Goal: Check status

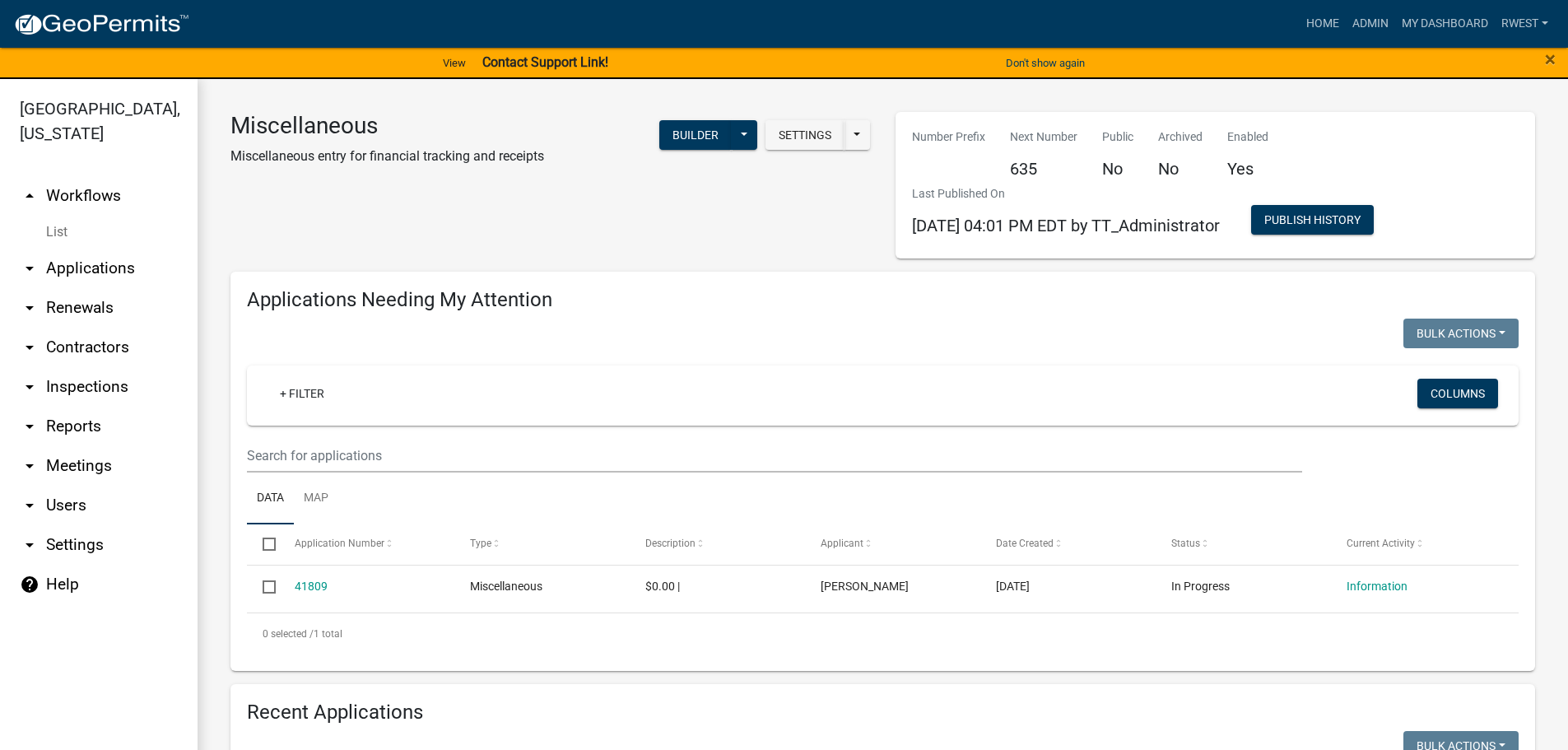
click at [107, 249] on link "arrow_drop_down Applications" at bounding box center [98, 268] width 198 height 39
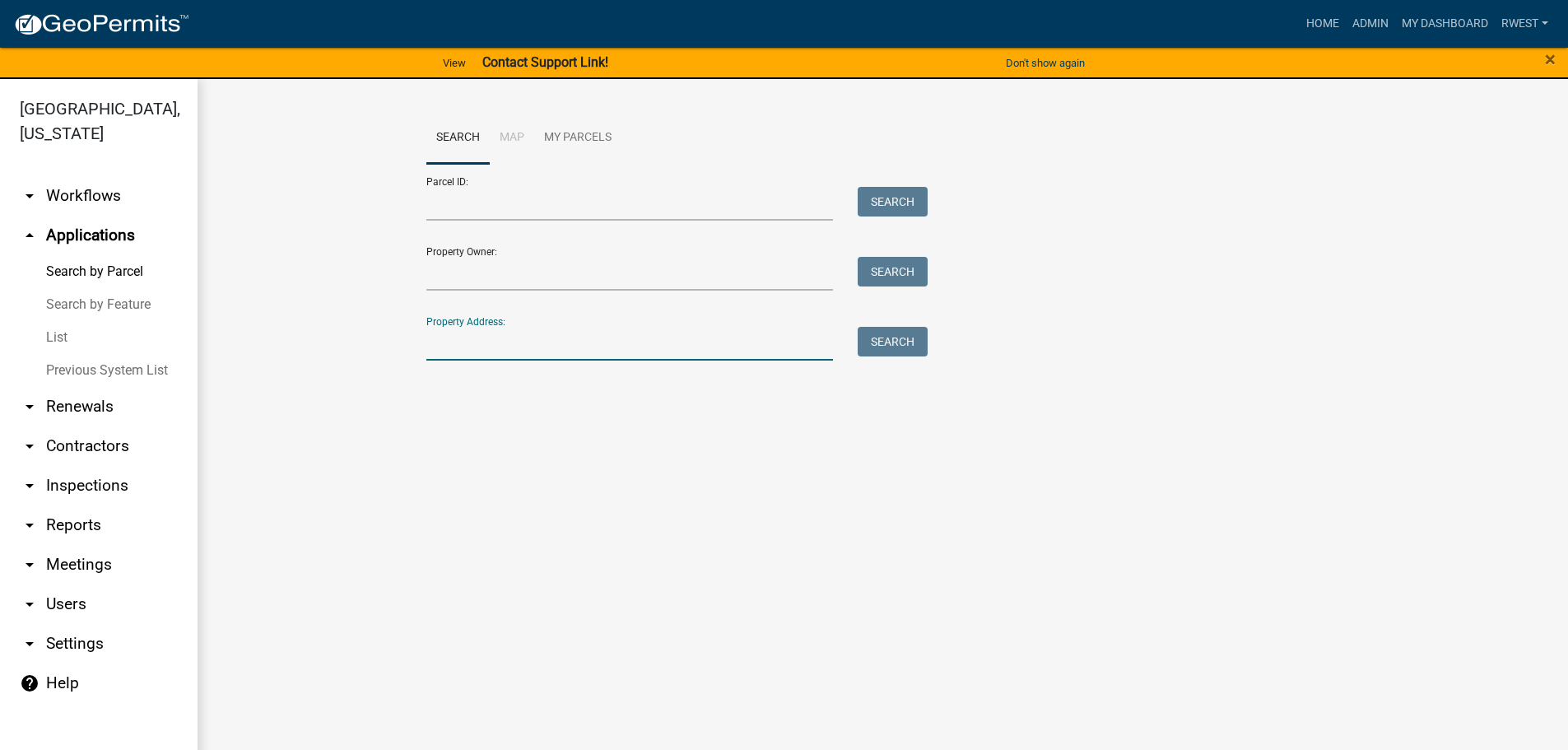
click at [469, 342] on input "Property Address:" at bounding box center [630, 343] width 407 height 33
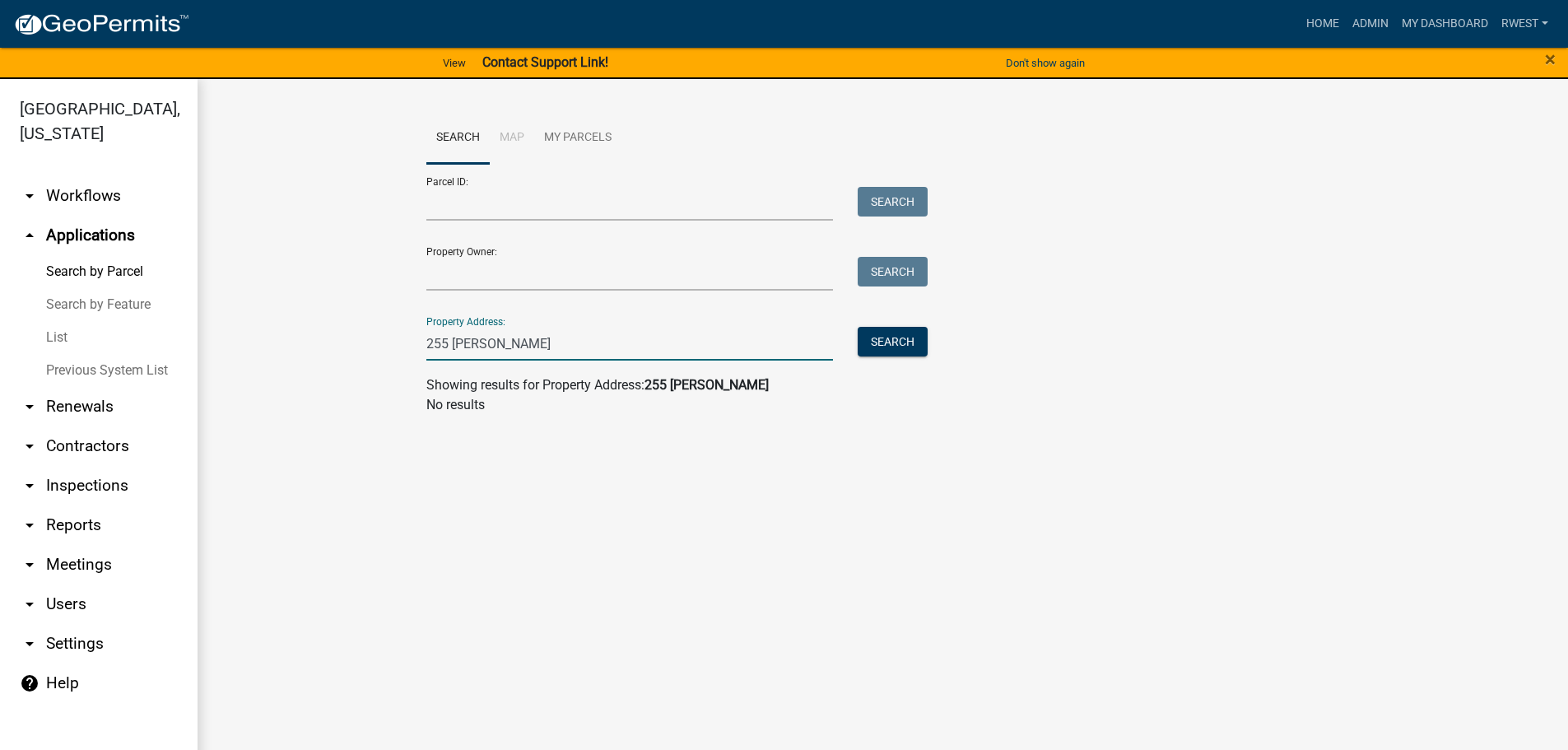
click at [429, 340] on input "255 [PERSON_NAME]" at bounding box center [630, 343] width 407 height 33
type input "355 [PERSON_NAME]"
click at [889, 344] on button "Search" at bounding box center [892, 342] width 70 height 30
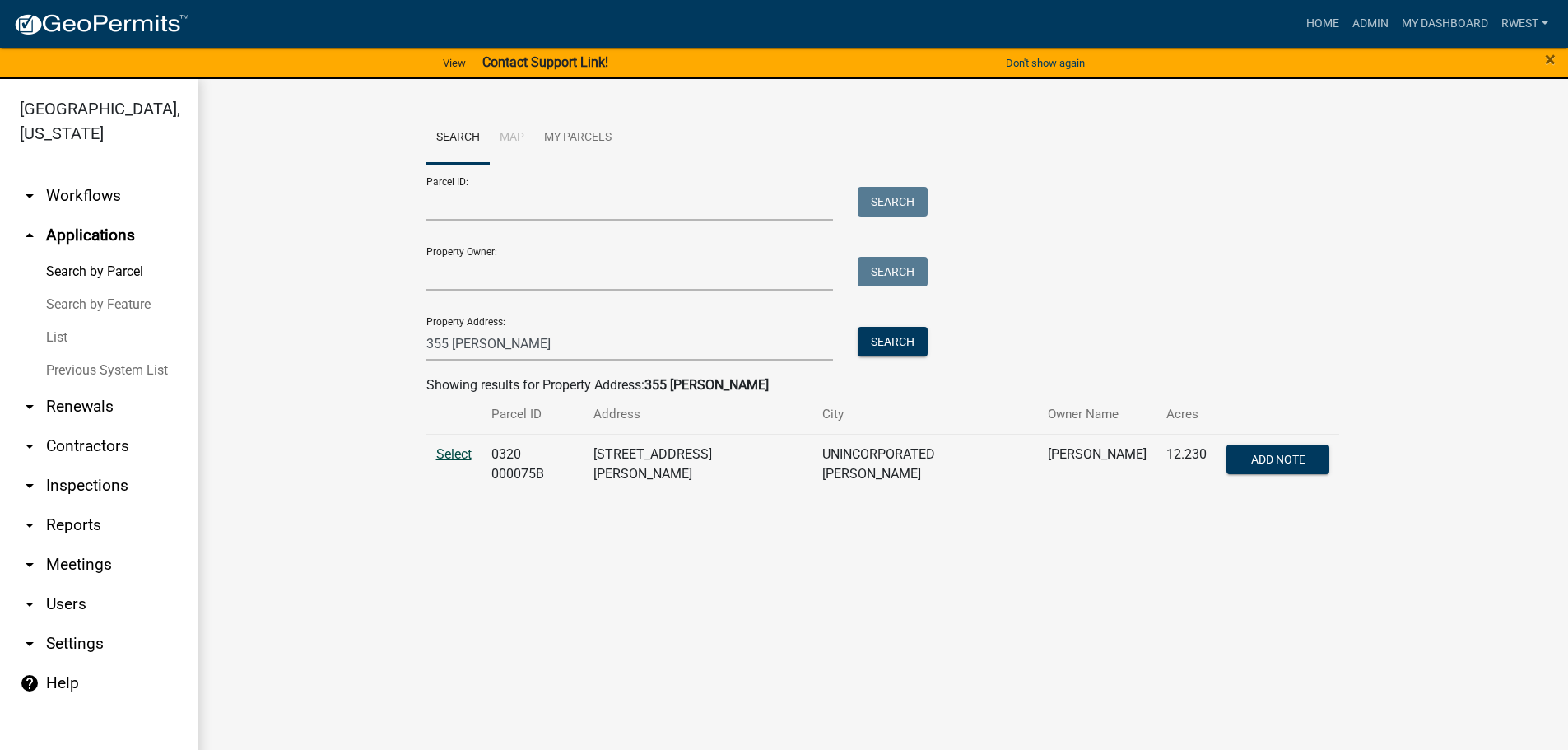
click at [451, 450] on span "Select" at bounding box center [453, 454] width 35 height 15
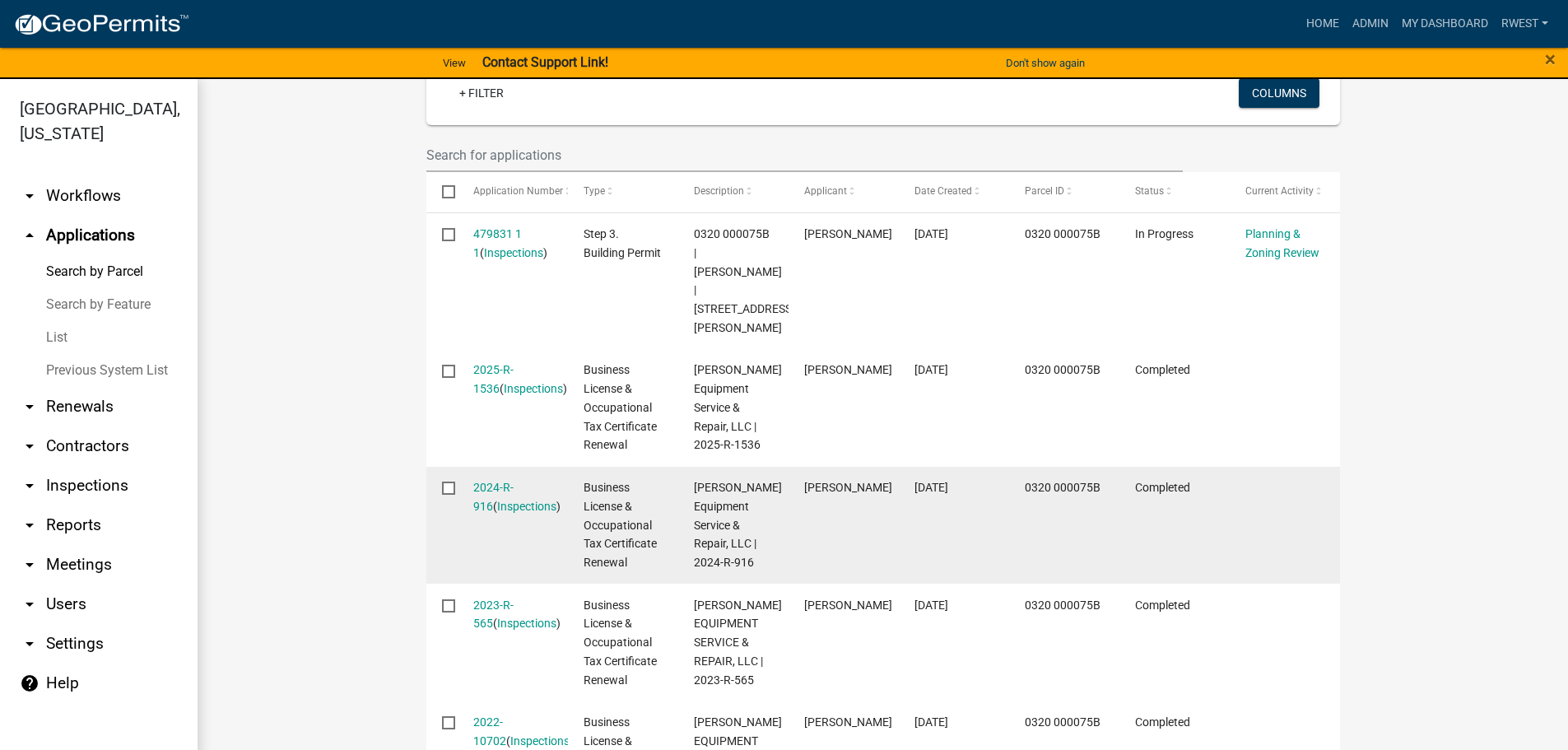
scroll to position [494, 0]
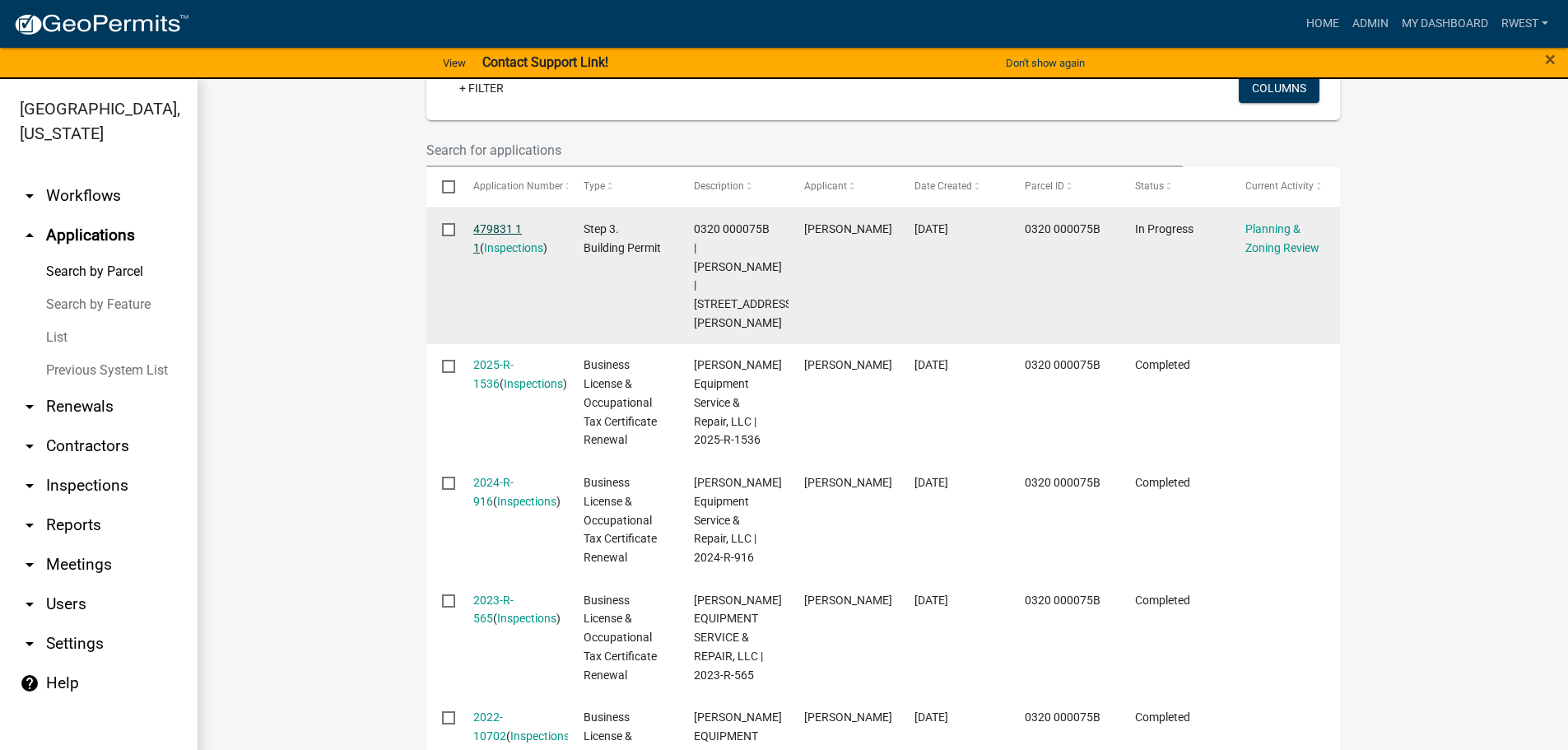
click at [500, 222] on link "479831 1 1" at bounding box center [497, 238] width 49 height 33
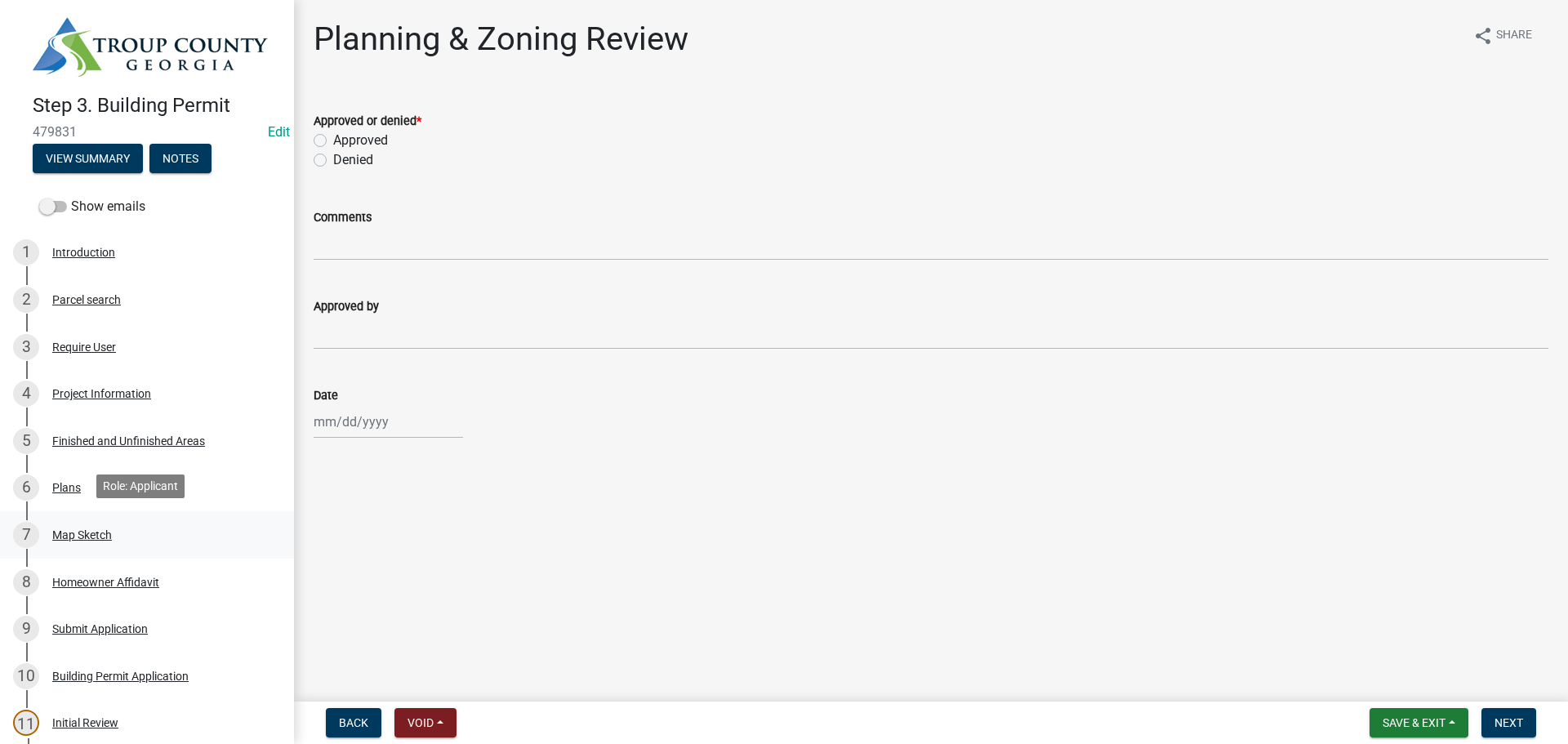
click at [64, 531] on div "Map Sketch" at bounding box center [82, 535] width 60 height 11
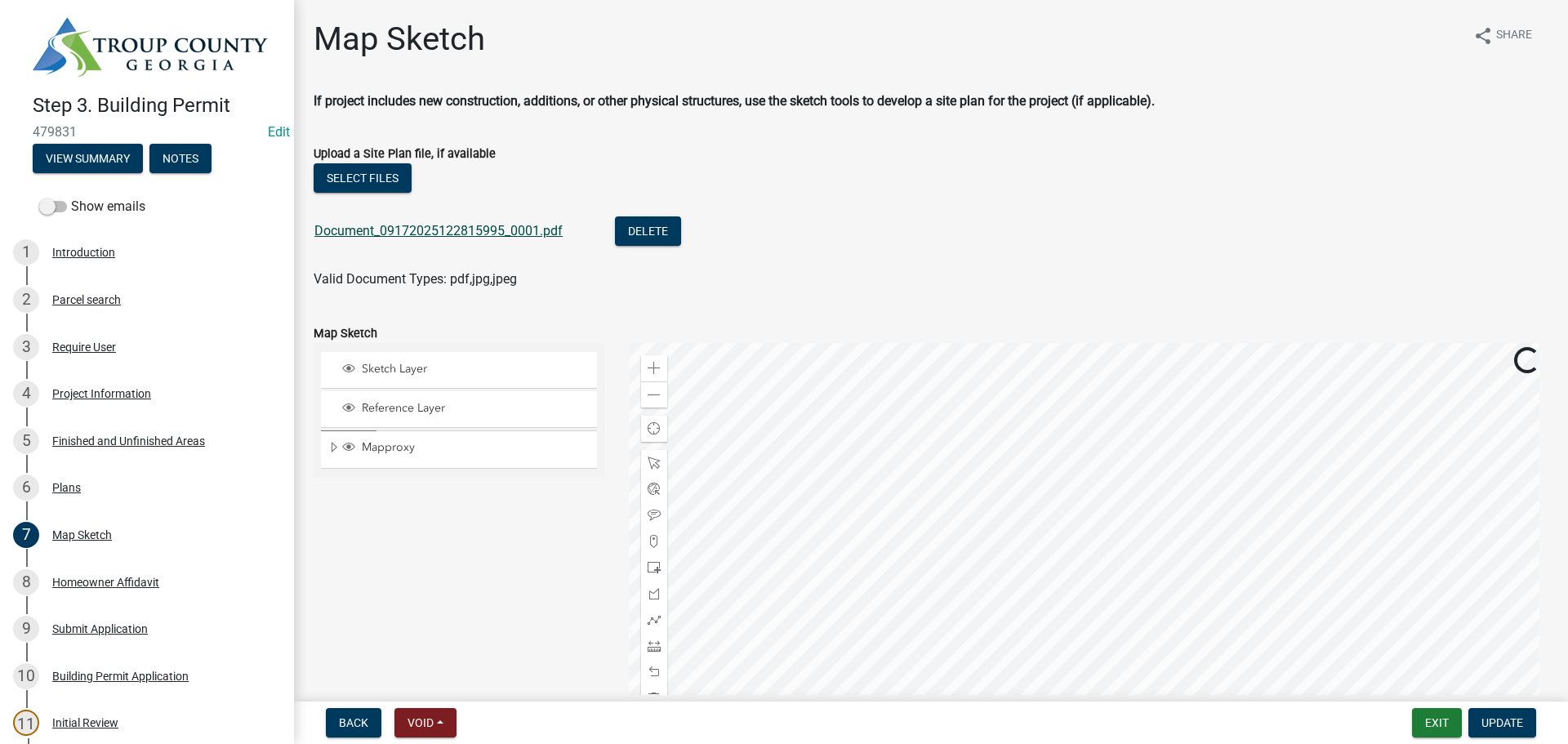
click at [506, 225] on link "Document_09172025122815995_0001.pdf" at bounding box center [438, 231] width 249 height 15
click at [1447, 721] on button "Exit" at bounding box center [1436, 722] width 50 height 29
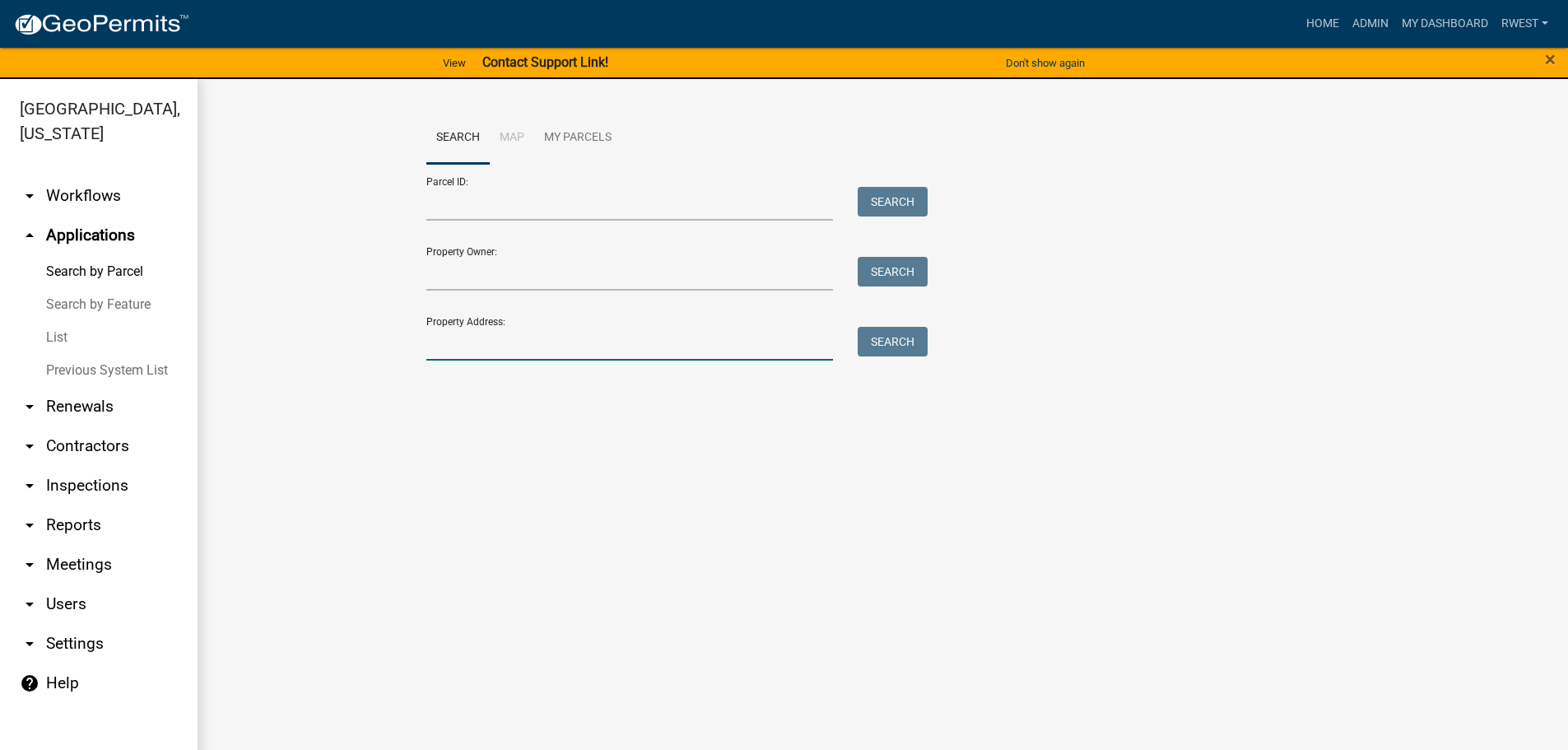
click at [458, 348] on input "Property Address:" at bounding box center [630, 343] width 407 height 33
click at [441, 209] on input "Parcel ID:" at bounding box center [630, 203] width 407 height 33
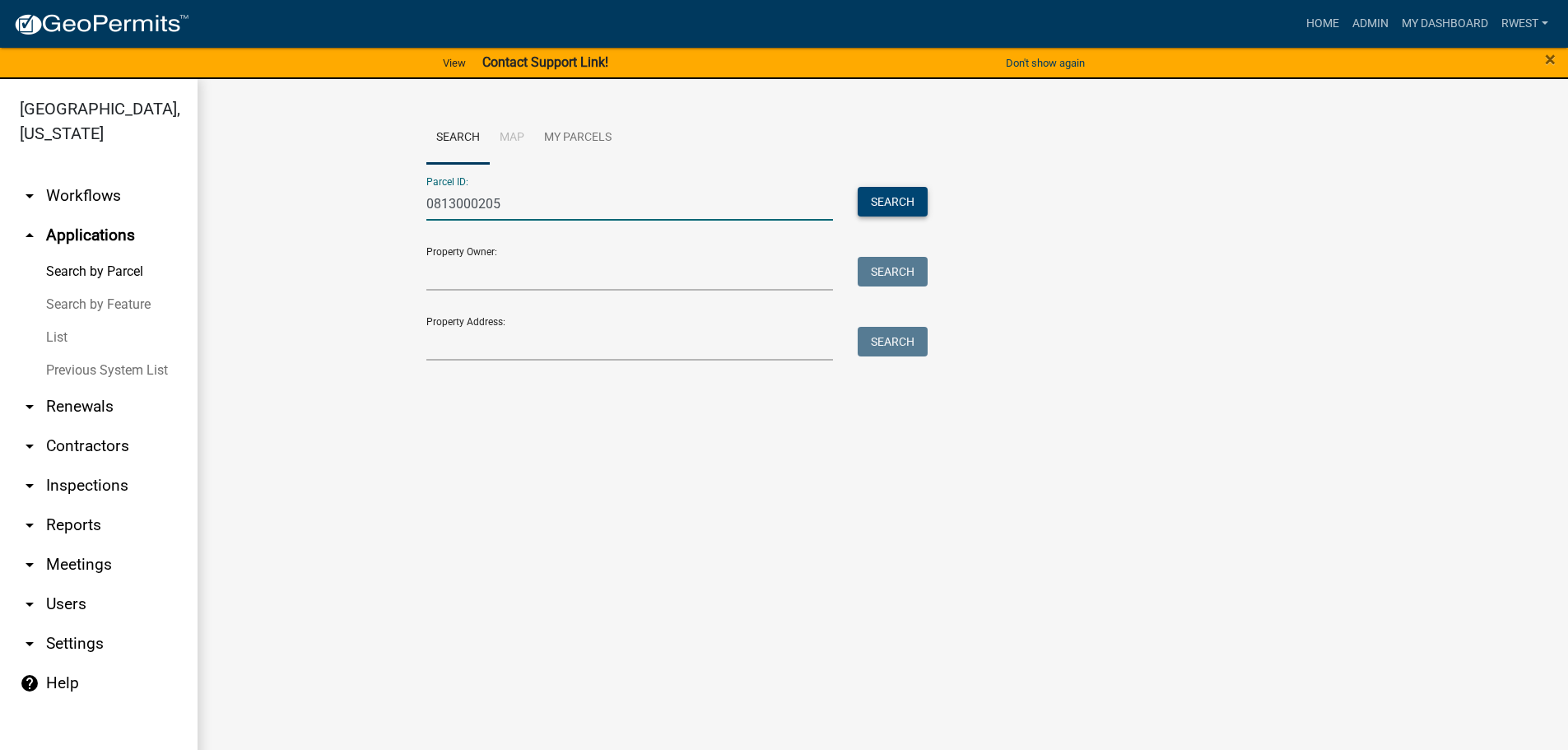
type input "0813000205"
click at [875, 202] on button "Search" at bounding box center [892, 201] width 70 height 30
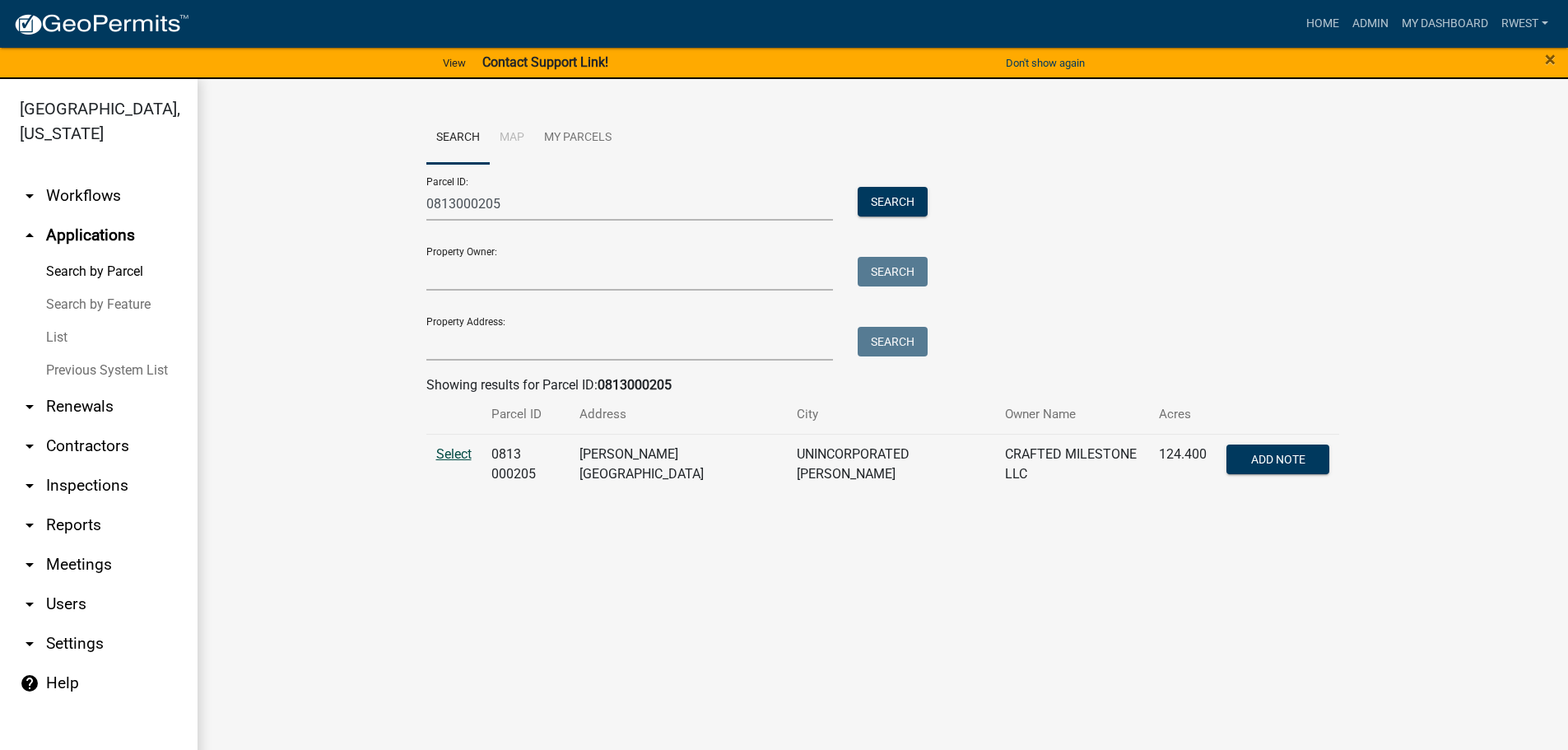
click at [458, 458] on span "Select" at bounding box center [453, 454] width 35 height 15
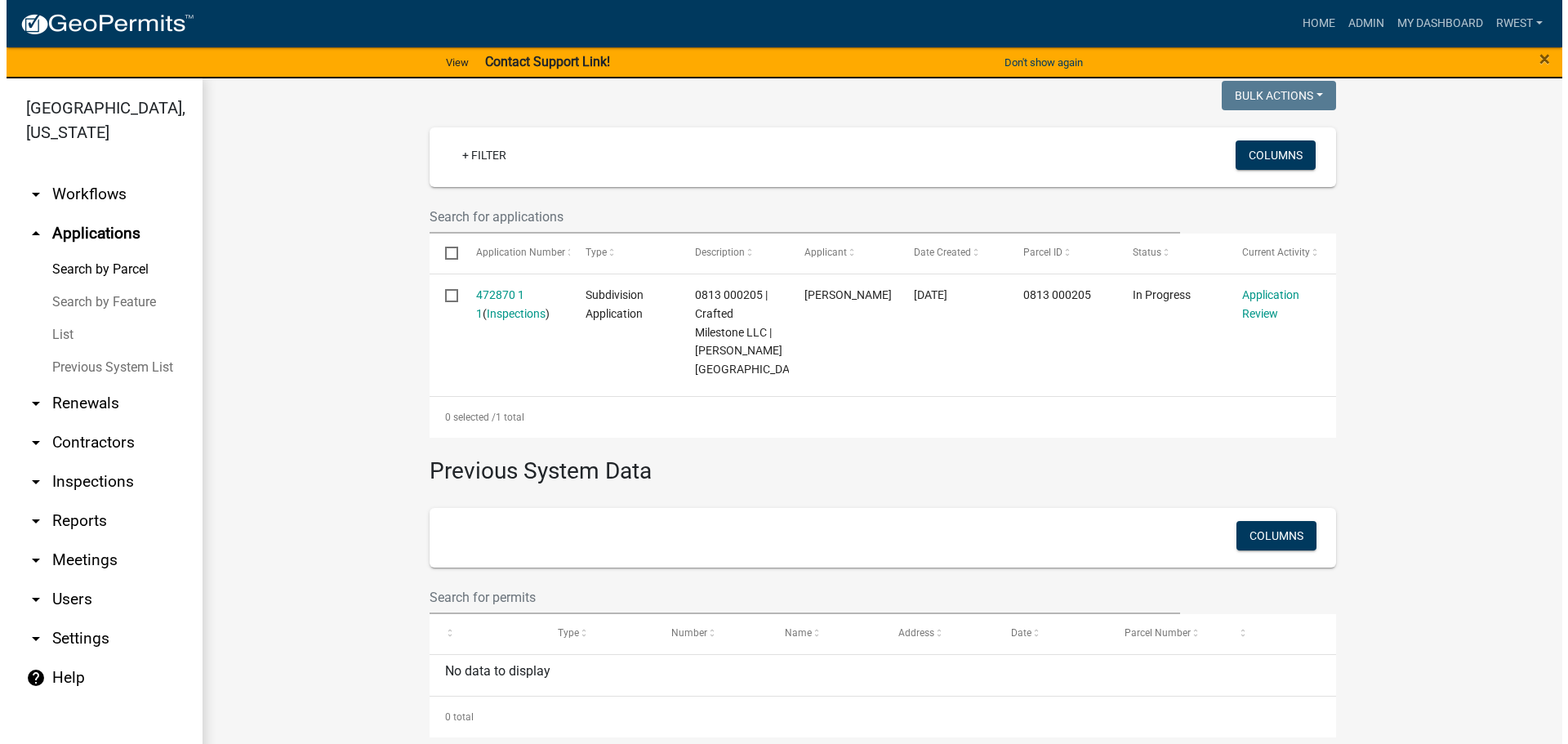
scroll to position [423, 0]
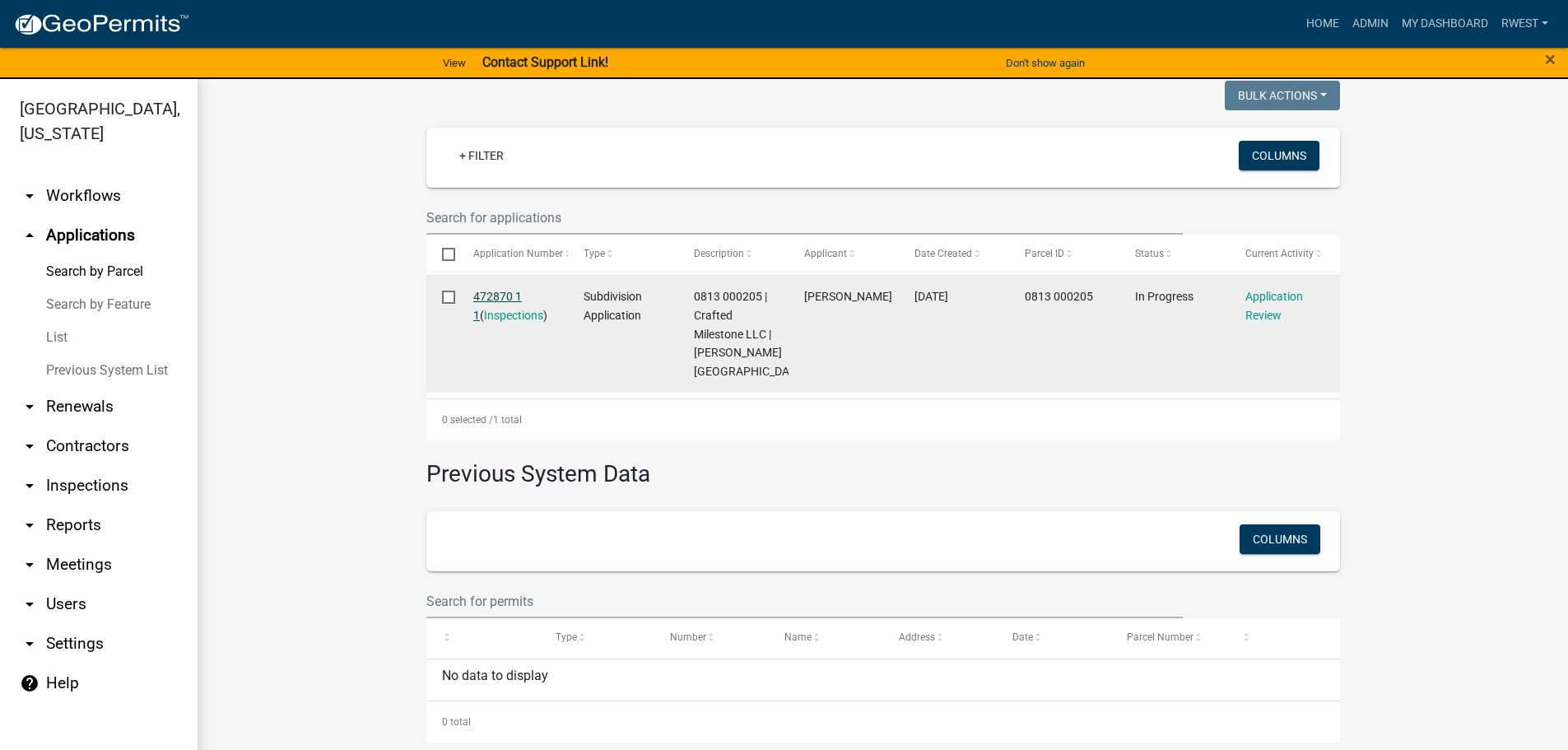
click at [500, 291] on link "472870 1 1" at bounding box center [497, 306] width 49 height 33
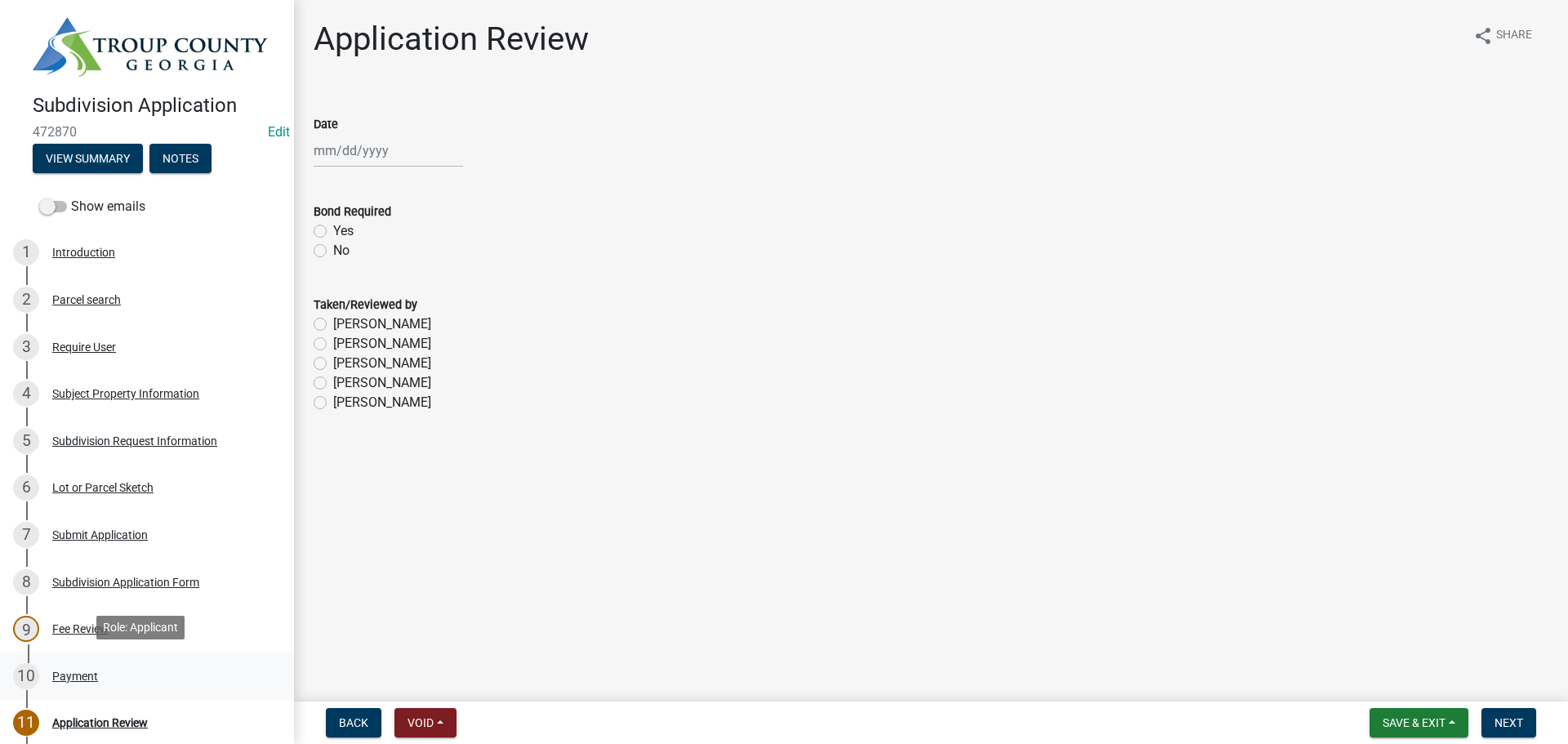
click at [67, 671] on div "Payment" at bounding box center [75, 677] width 46 height 11
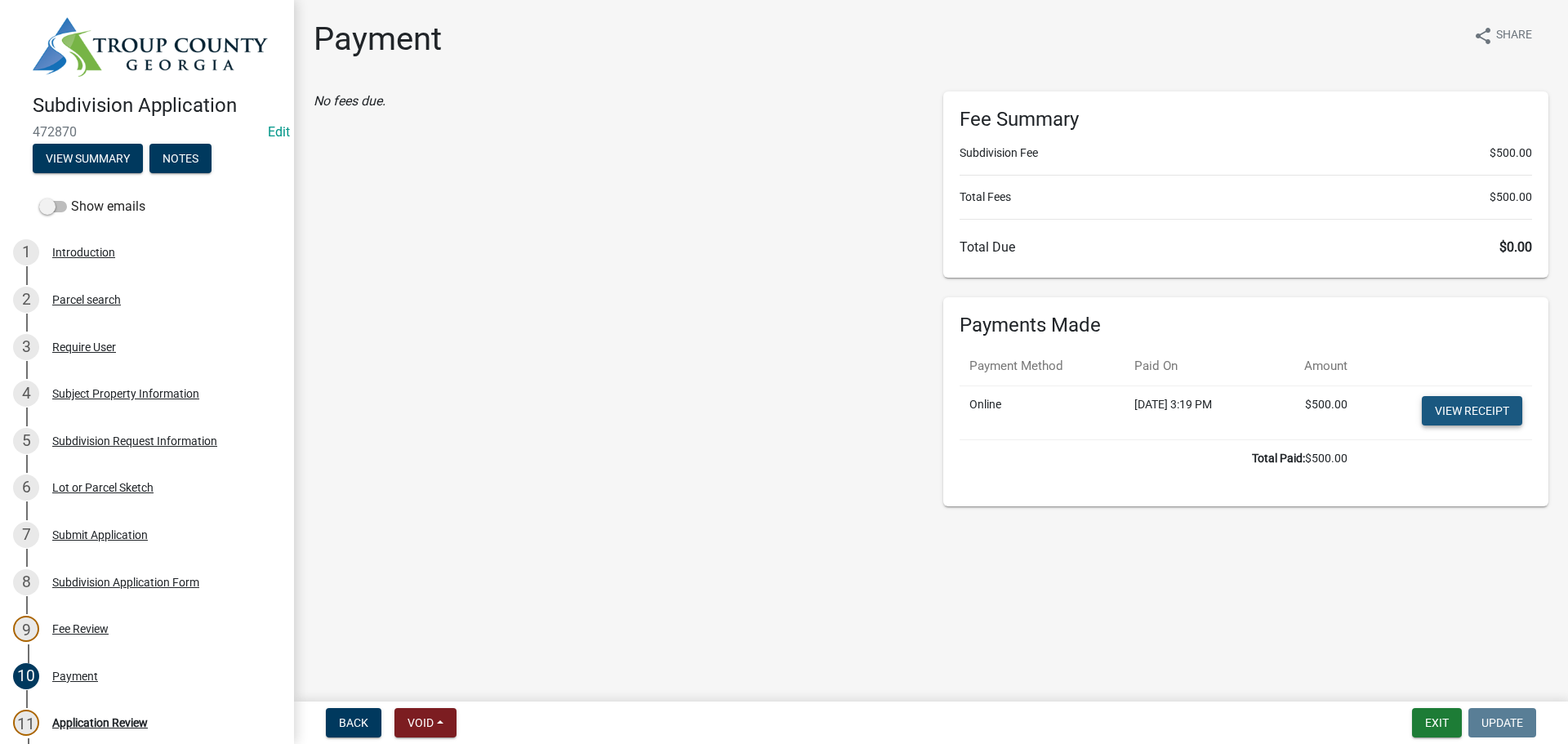
click at [1456, 413] on link "View receipt" at bounding box center [1472, 410] width 101 height 29
